Goal: Task Accomplishment & Management: Use online tool/utility

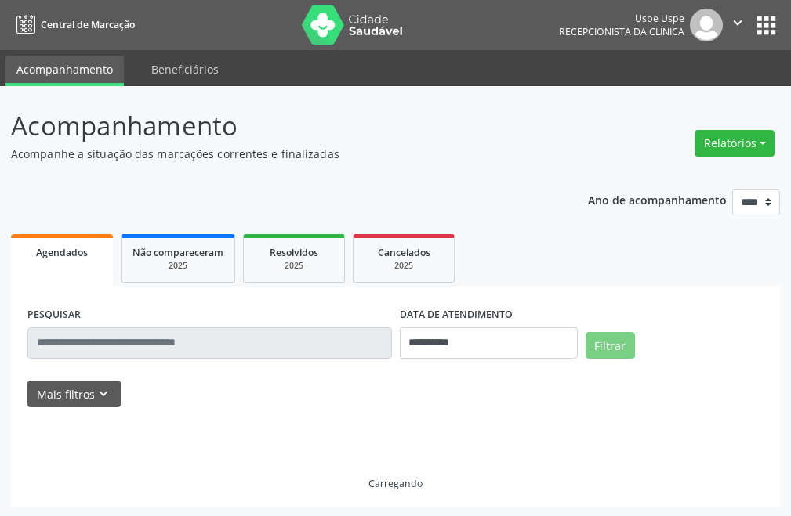
click at [694, 146] on div "Relatórios Agendamentos Procedimentos realizados" at bounding box center [734, 144] width 91 height 38
click at [737, 136] on button "Relatórios" at bounding box center [734, 143] width 80 height 27
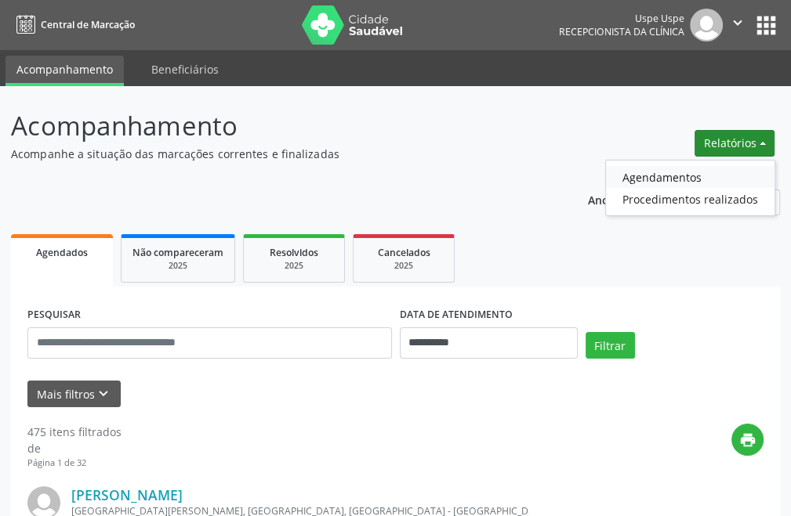
click at [662, 175] on link "Agendamentos" at bounding box center [690, 177] width 168 height 22
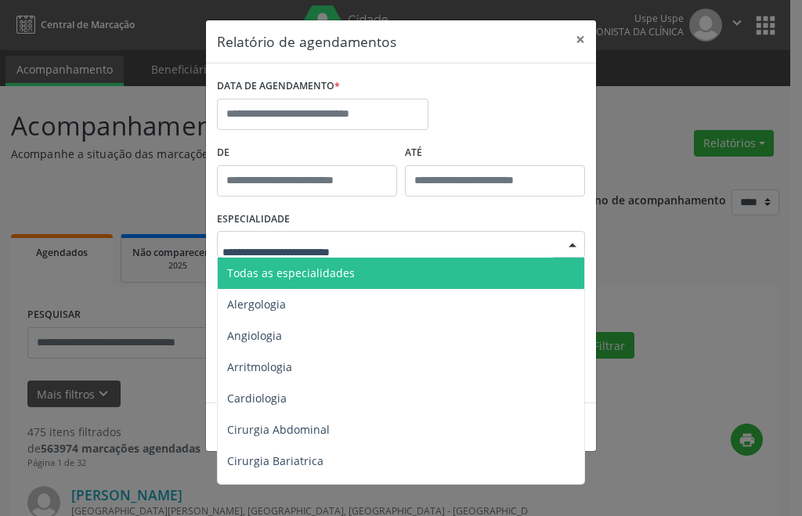
click at [489, 64] on div "DATA DE AGENDAMENTO * De ATÉ ESPECIALIDADE Todas as especialidades Alergologia …" at bounding box center [401, 232] width 390 height 339
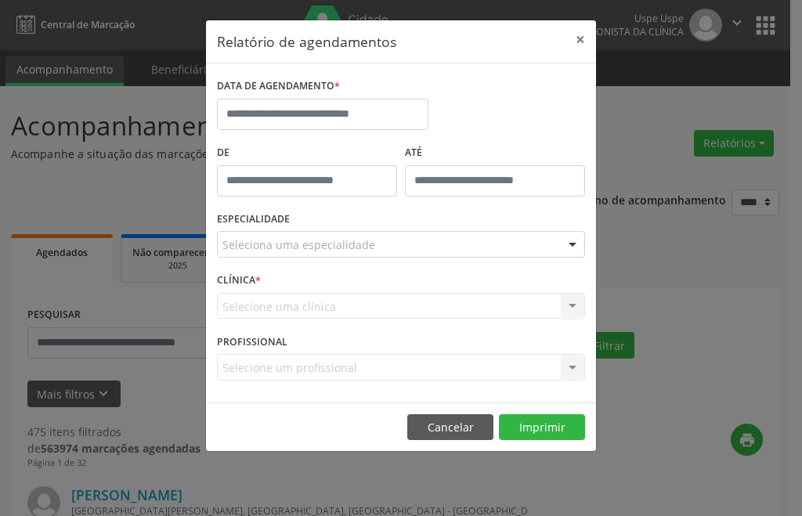
click at [328, 308] on div "Selecione uma clínica Nenhum resultado encontrado para: " " Não há nenhuma opçã…" at bounding box center [401, 306] width 368 height 27
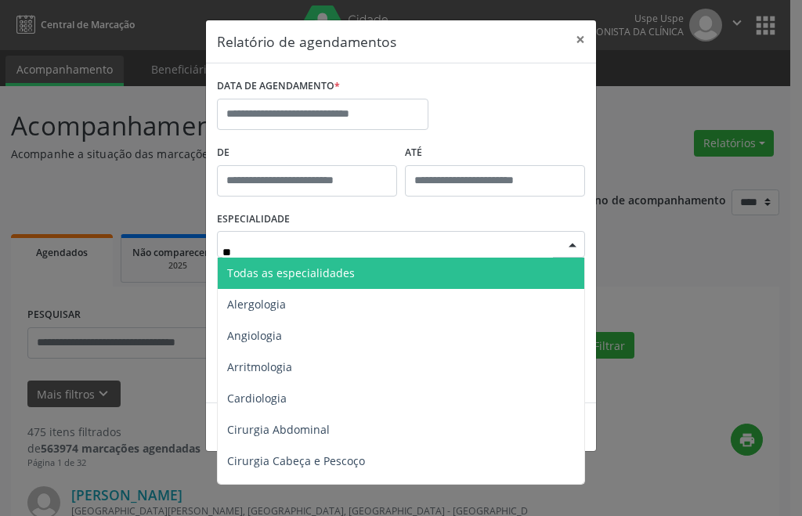
type input "***"
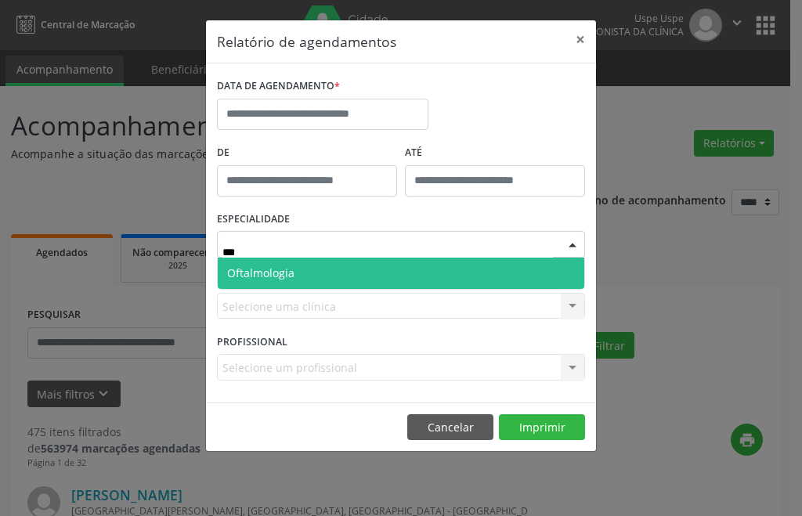
click at [333, 263] on span "Oftalmologia" at bounding box center [401, 273] width 367 height 31
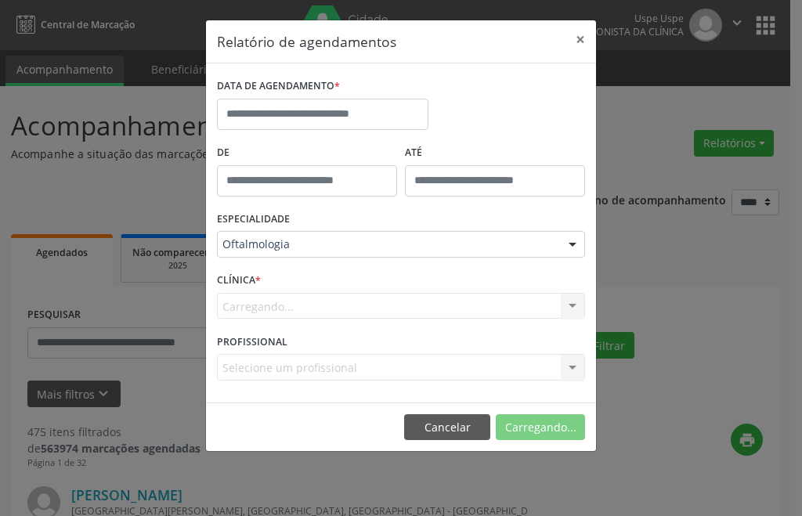
click at [332, 132] on div "DATA DE AGENDAMENTO *" at bounding box center [322, 107] width 219 height 67
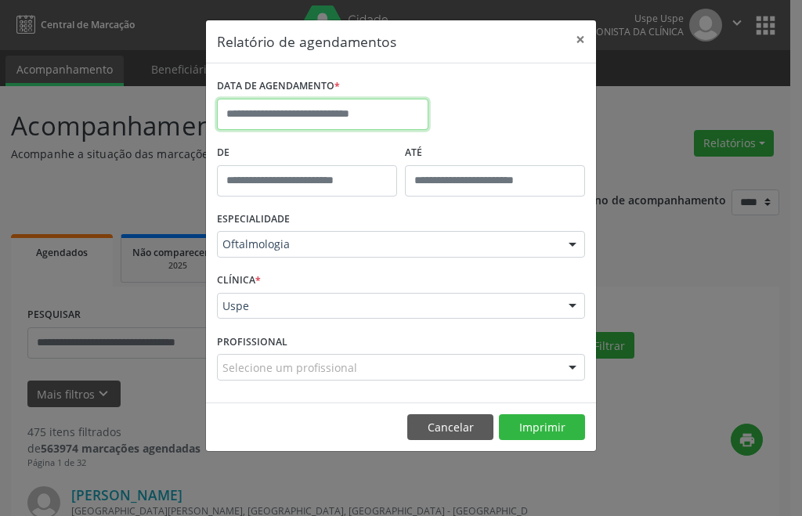
click at [336, 118] on input "text" at bounding box center [323, 114] width 212 height 31
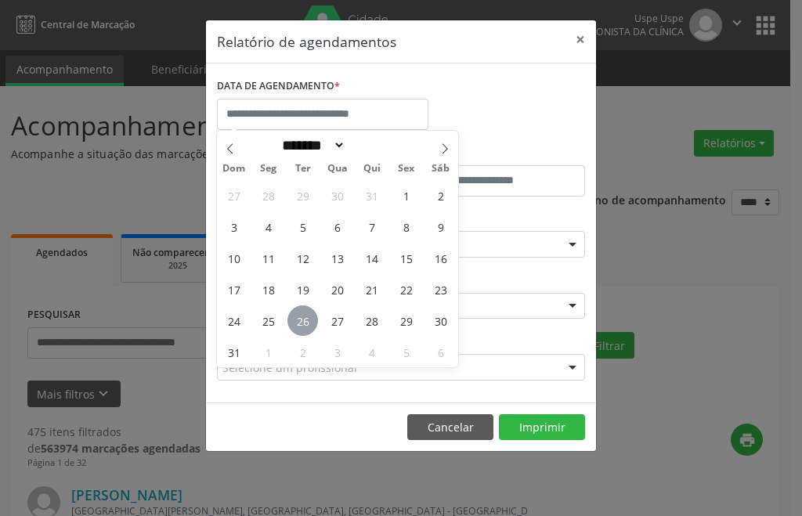
click at [305, 322] on span "26" at bounding box center [303, 321] width 31 height 31
type input "**********"
click at [370, 319] on span "28" at bounding box center [372, 321] width 31 height 31
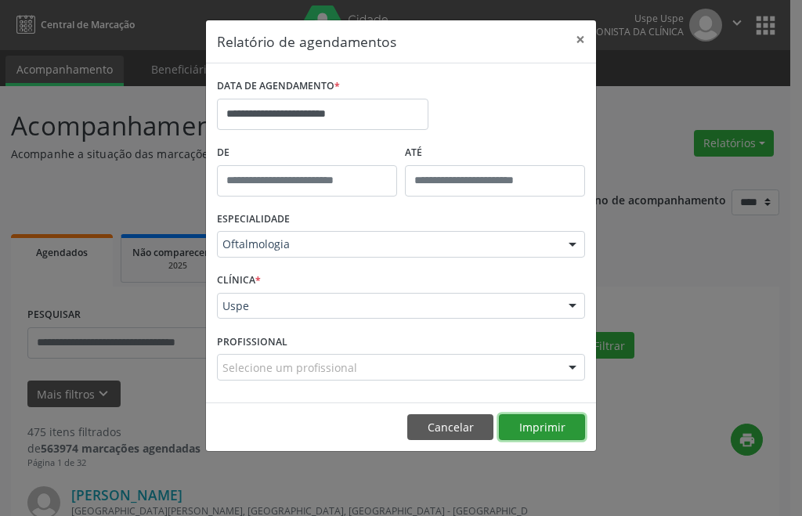
click at [520, 426] on button "Imprimir" at bounding box center [542, 428] width 86 height 27
